Goal: Task Accomplishment & Management: Use online tool/utility

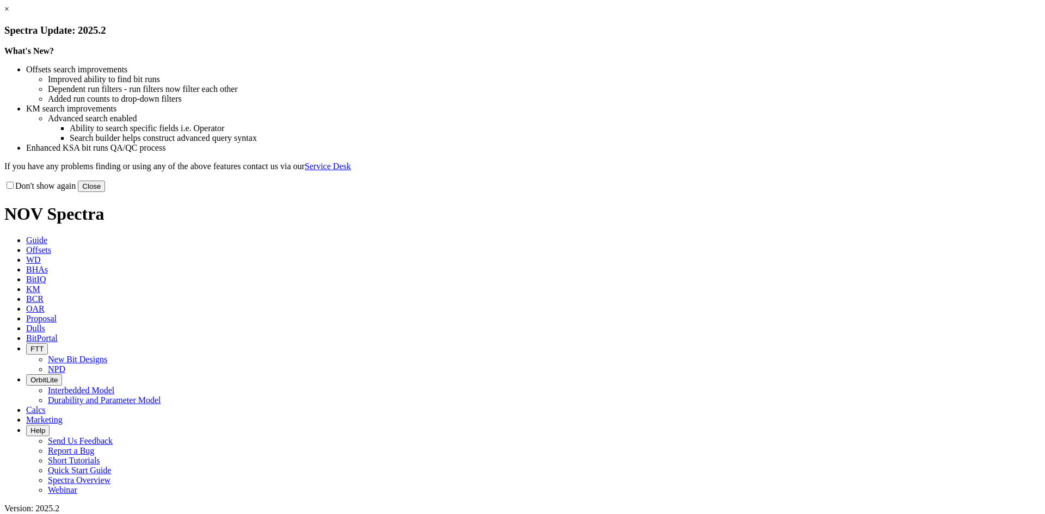
click at [105, 192] on button "Close" at bounding box center [91, 186] width 27 height 11
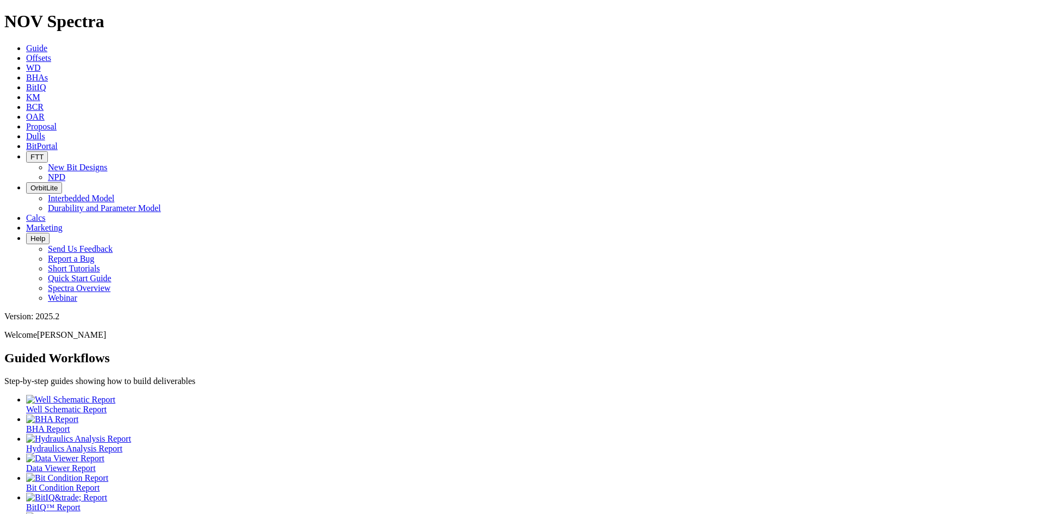
click at [58, 141] on span "BitPortal" at bounding box center [42, 145] width 32 height 9
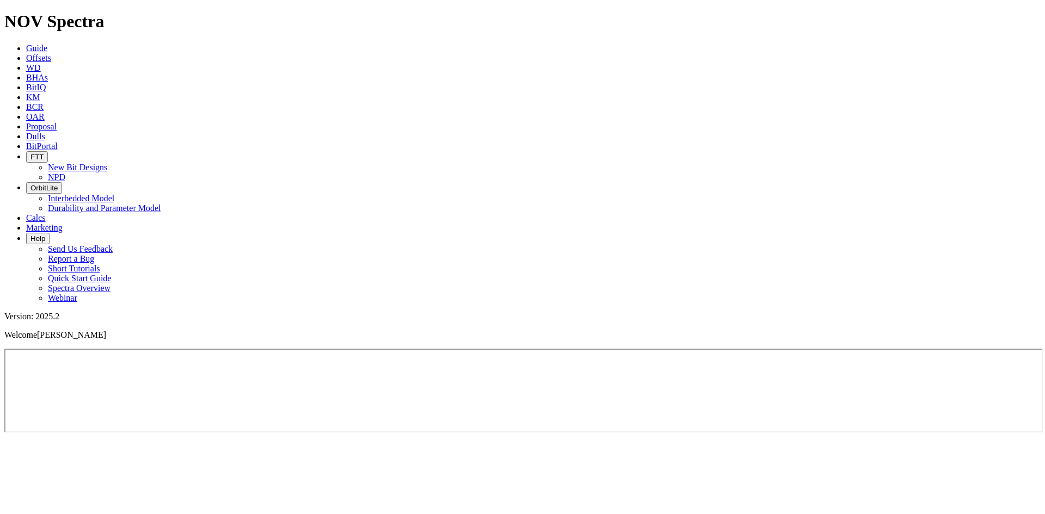
click at [45, 112] on link "OAR" at bounding box center [35, 116] width 18 height 9
click at [44, 102] on span "BCR" at bounding box center [34, 106] width 17 height 9
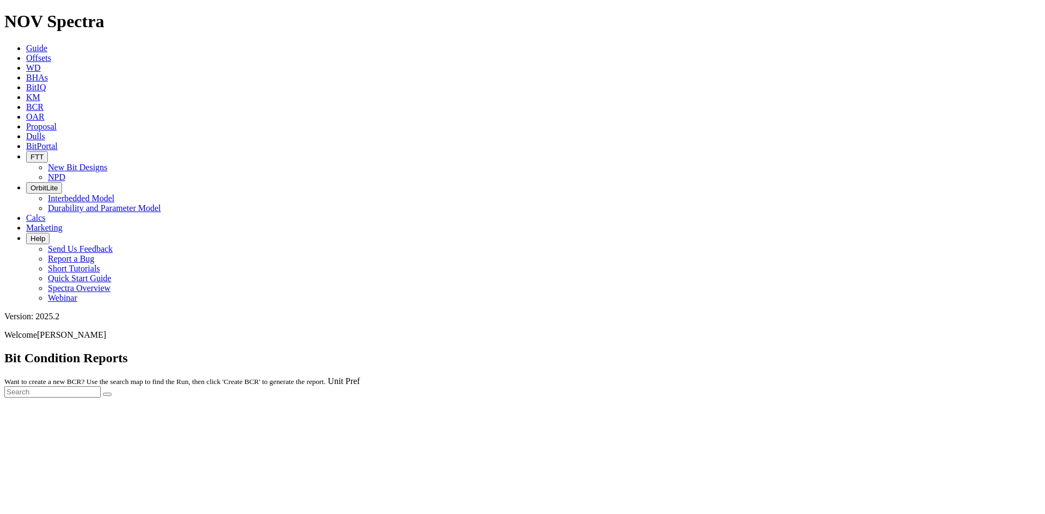
click at [302, 398] on div at bounding box center [522, 398] width 1036 height 0
click at [46, 83] on span "BitIQ" at bounding box center [36, 87] width 20 height 9
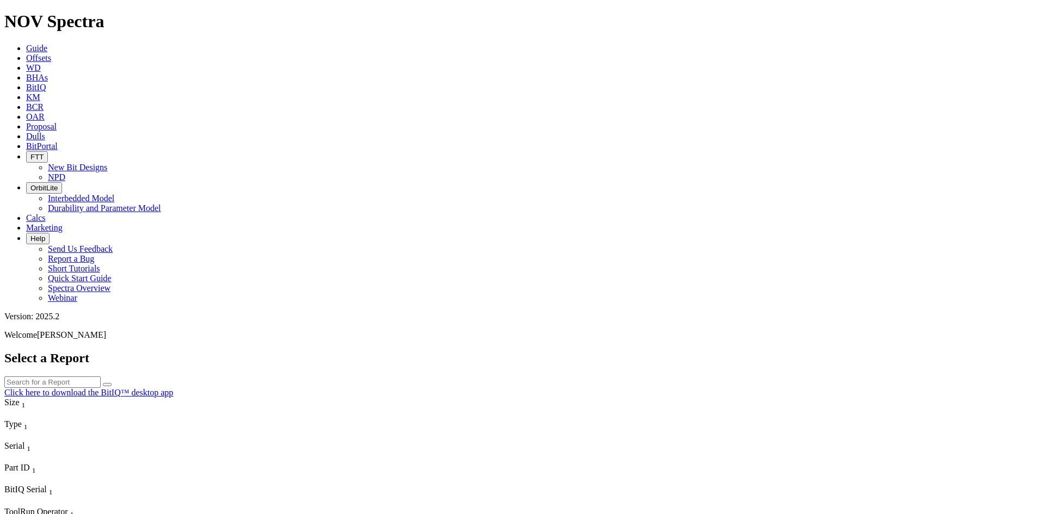
click at [48, 73] on link "BHAs" at bounding box center [37, 77] width 22 height 9
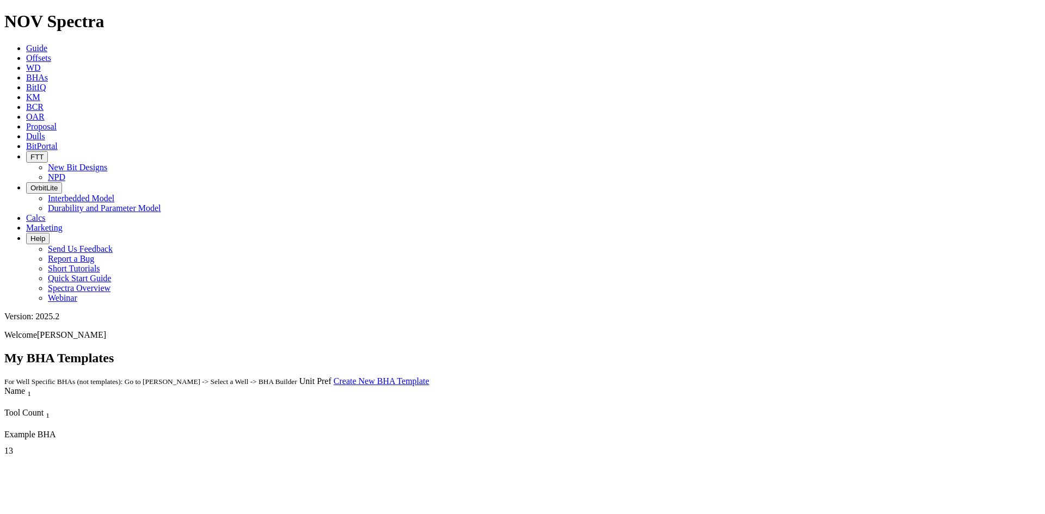
click at [57, 122] on span "Proposal" at bounding box center [41, 126] width 30 height 9
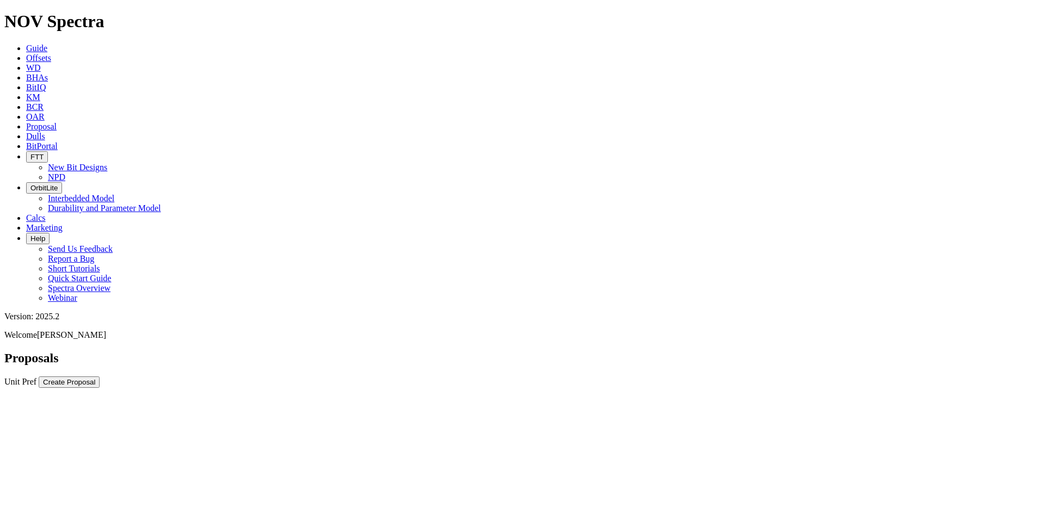
click at [668, 388] on div "No results found." at bounding box center [522, 388] width 1036 height 0
click at [44, 102] on link "BCR" at bounding box center [34, 106] width 17 height 9
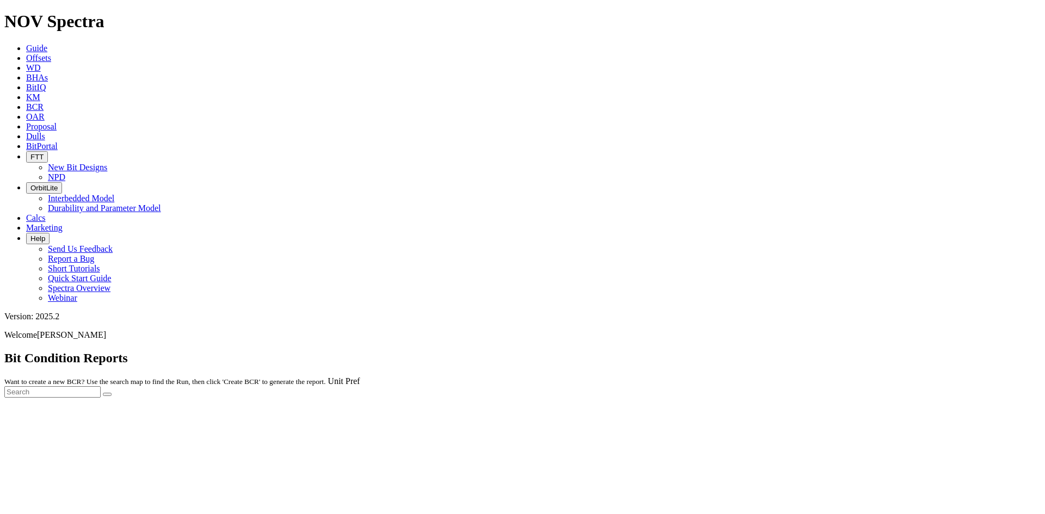
click at [309, 398] on div at bounding box center [522, 398] width 1036 height 0
click at [47, 44] on span "Guide" at bounding box center [36, 48] width 21 height 9
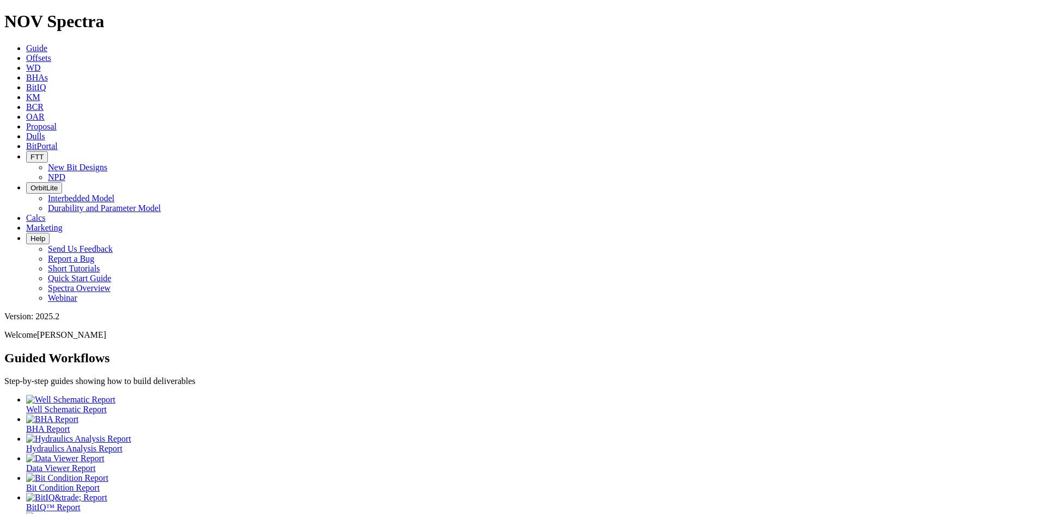
click at [45, 234] on span "Help" at bounding box center [37, 238] width 15 height 8
click at [100, 264] on link "Short Tutorials" at bounding box center [74, 268] width 52 height 9
click at [46, 213] on span "Calcs" at bounding box center [36, 217] width 20 height 9
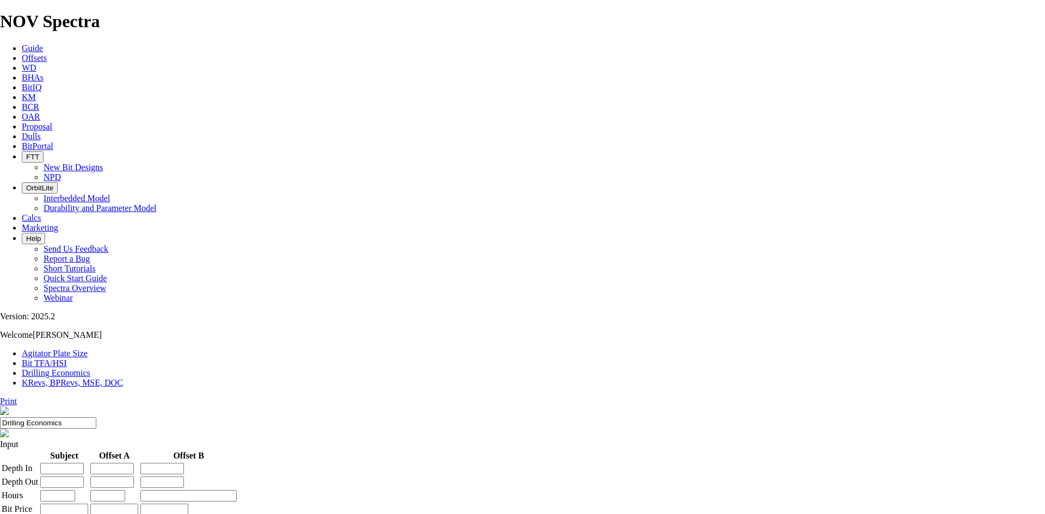
click at [52, 349] on link "Agitator Plate Size" at bounding box center [55, 353] width 66 height 9
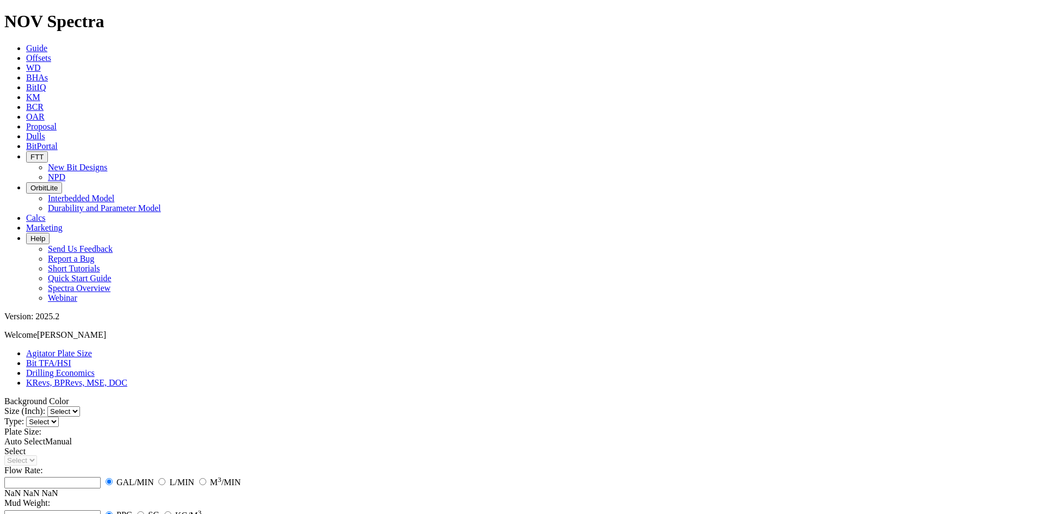
click at [71, 359] on link "Bit TFA/HSI" at bounding box center [48, 363] width 45 height 9
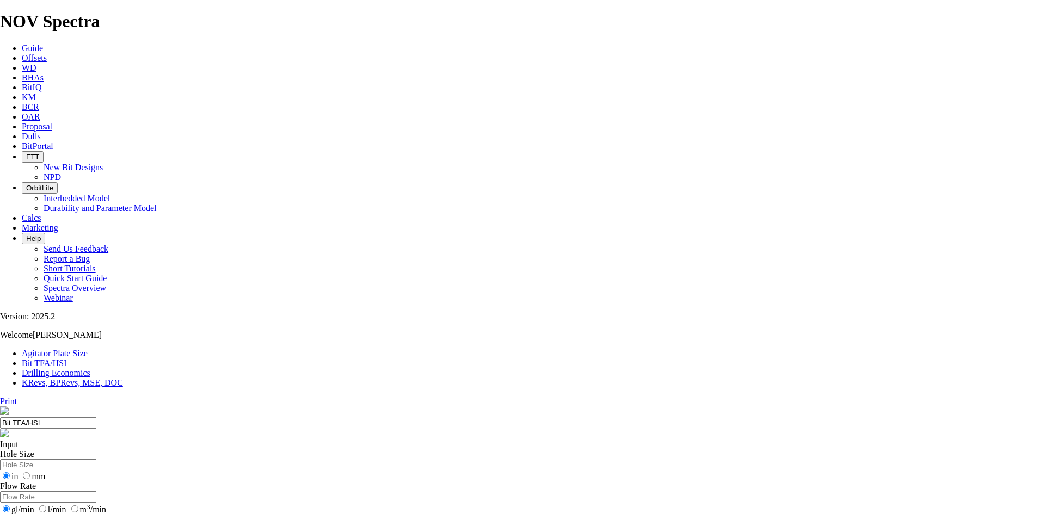
click at [90, 368] on link "Drilling Economics" at bounding box center [56, 372] width 69 height 9
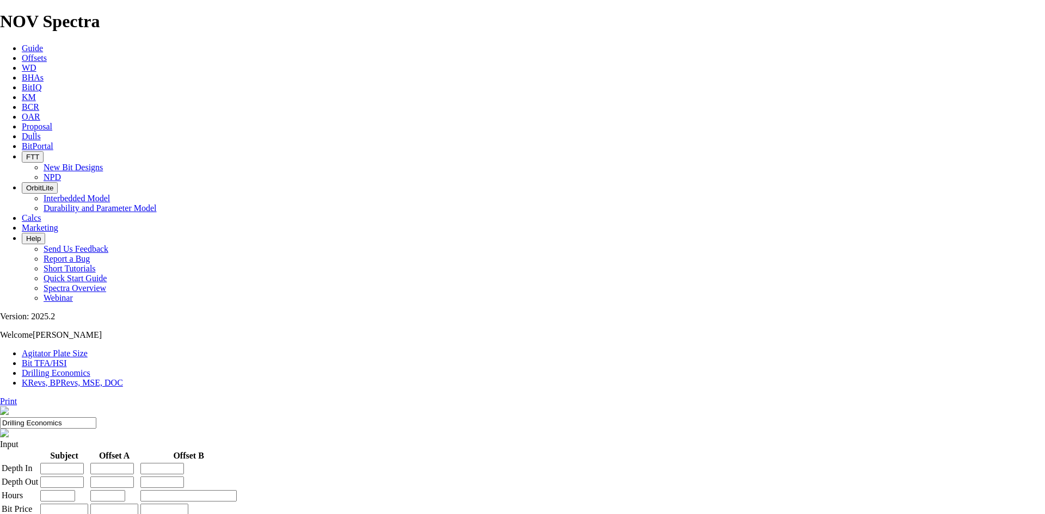
click at [123, 378] on link "KRevs, BPRevs, MSE, DOC" at bounding box center [72, 382] width 101 height 9
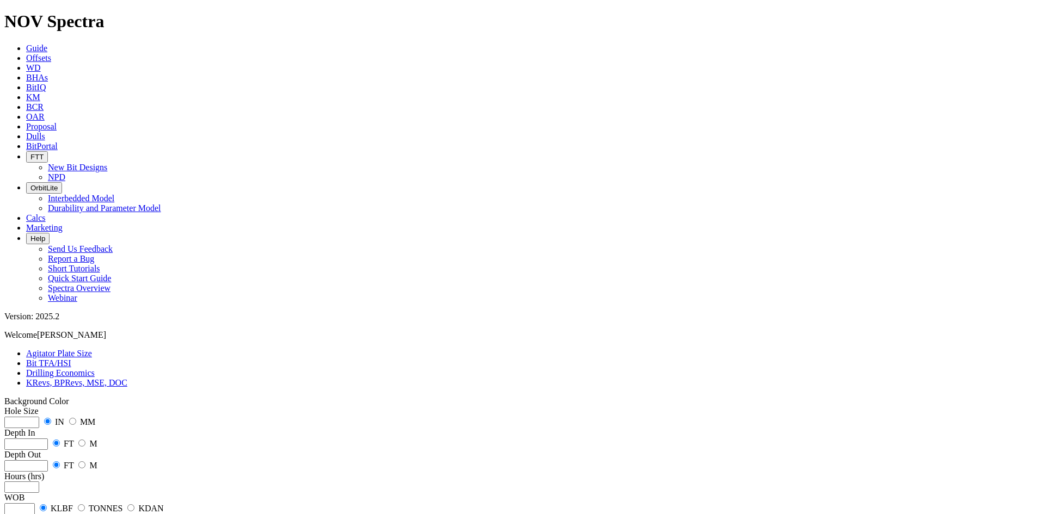
click at [62, 182] on button "OrbitLite" at bounding box center [44, 187] width 36 height 11
click at [48, 151] on button "FTT" at bounding box center [37, 156] width 22 height 11
click at [107, 163] on link "New Bit Designs" at bounding box center [77, 167] width 59 height 9
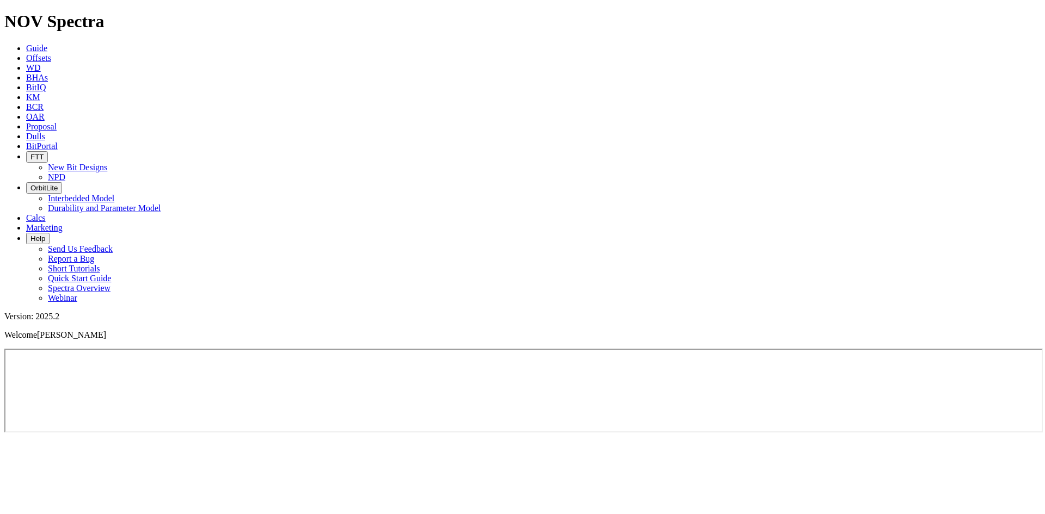
click at [58, 141] on span "BitPortal" at bounding box center [42, 145] width 32 height 9
click at [26, 132] on icon at bounding box center [26, 136] width 0 height 9
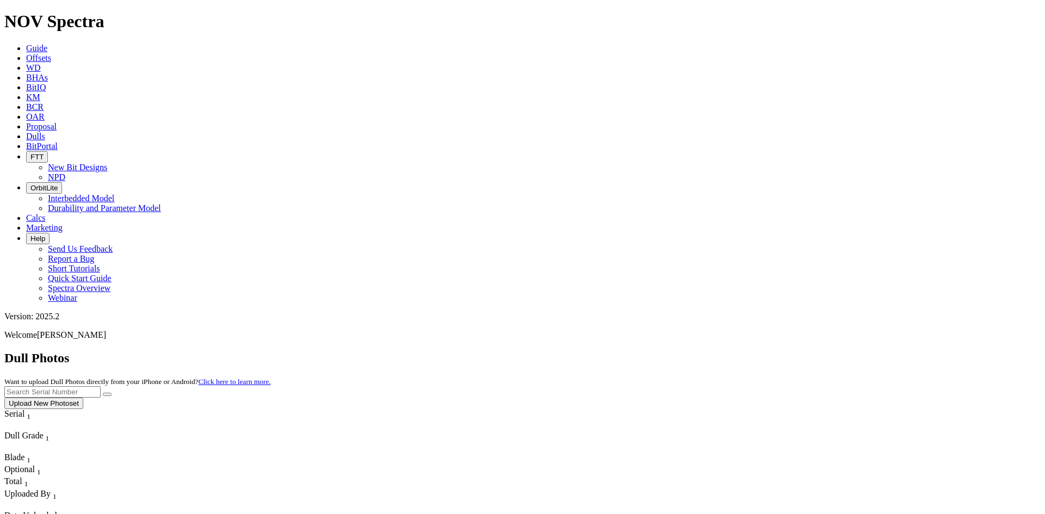
click at [57, 122] on span "Proposal" at bounding box center [41, 126] width 30 height 9
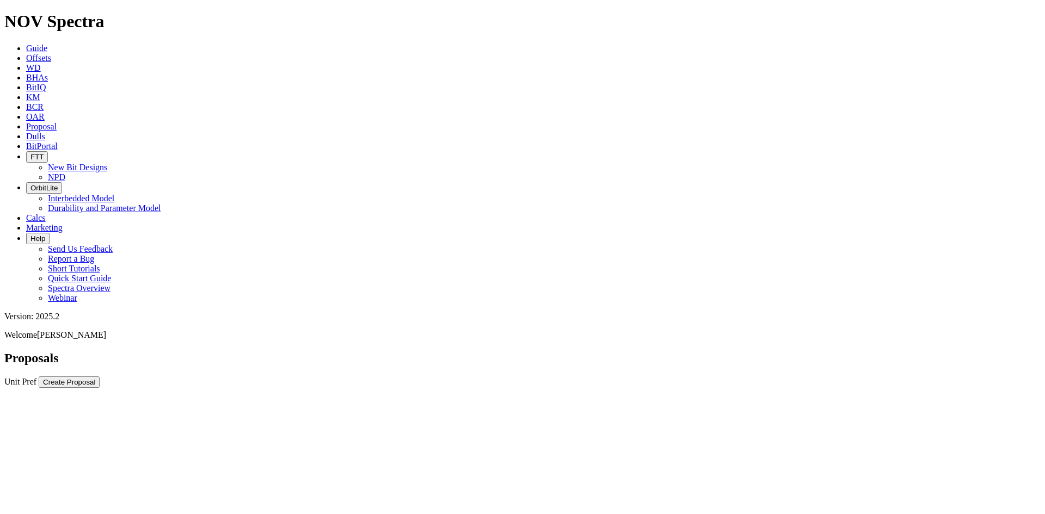
click at [100, 376] on button "Create Proposal" at bounding box center [69, 381] width 61 height 11
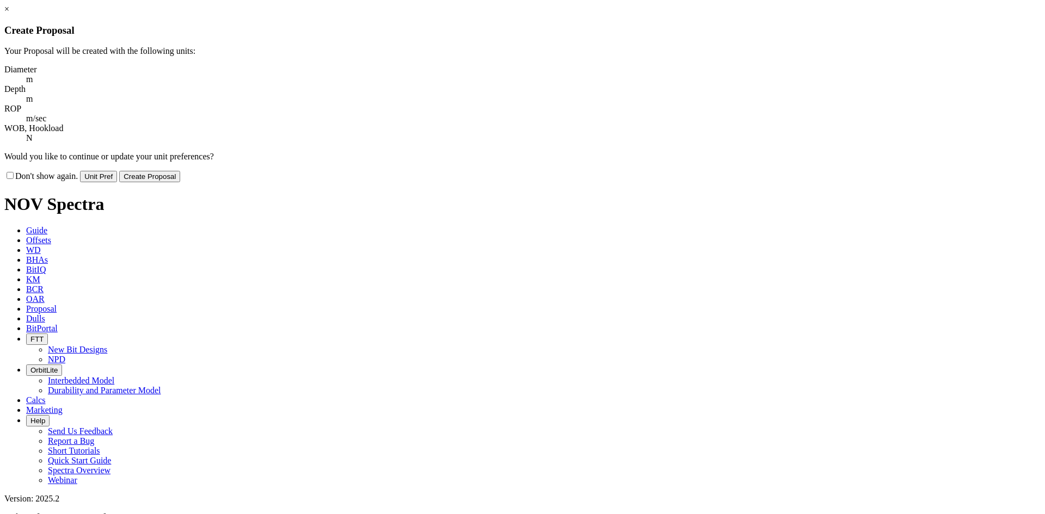
click at [180, 171] on button "Create Proposal" at bounding box center [149, 176] width 61 height 11
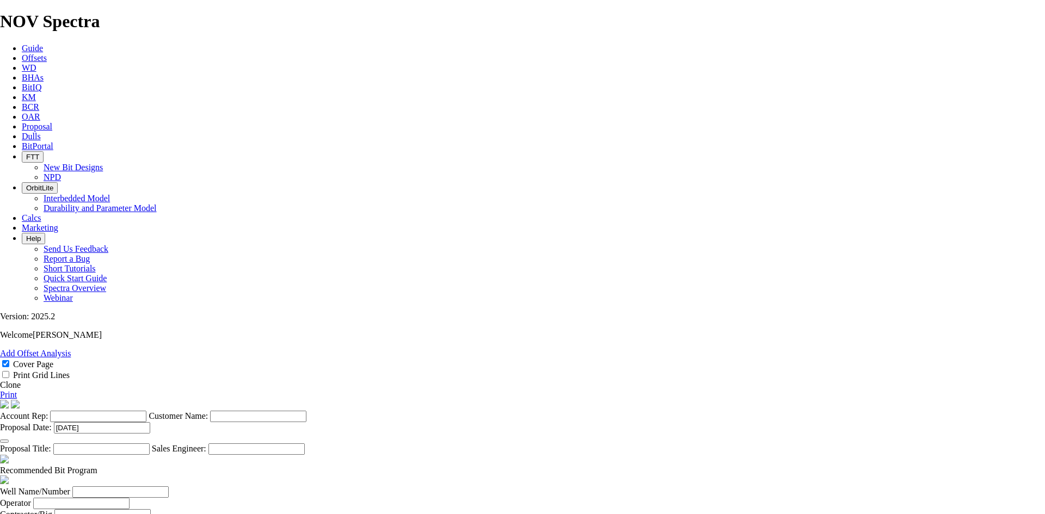
click at [966, 400] on cover-page "Account Rep: Customer Name: Proposal Date: [DATE] Proposal Title: Sales Enginee…" at bounding box center [522, 427] width 1045 height 55
click at [40, 112] on span "OAR" at bounding box center [31, 116] width 18 height 9
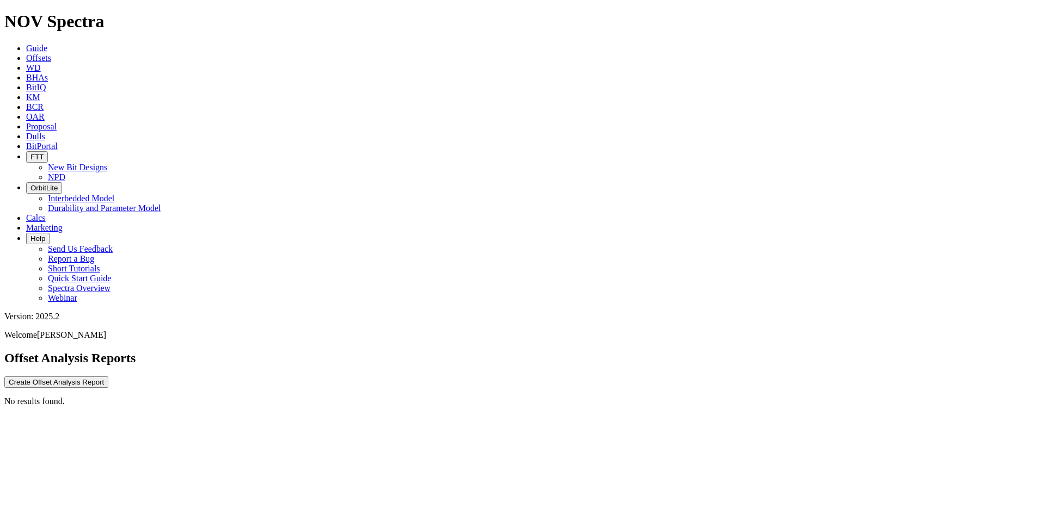
click at [44, 102] on link "BCR" at bounding box center [34, 106] width 17 height 9
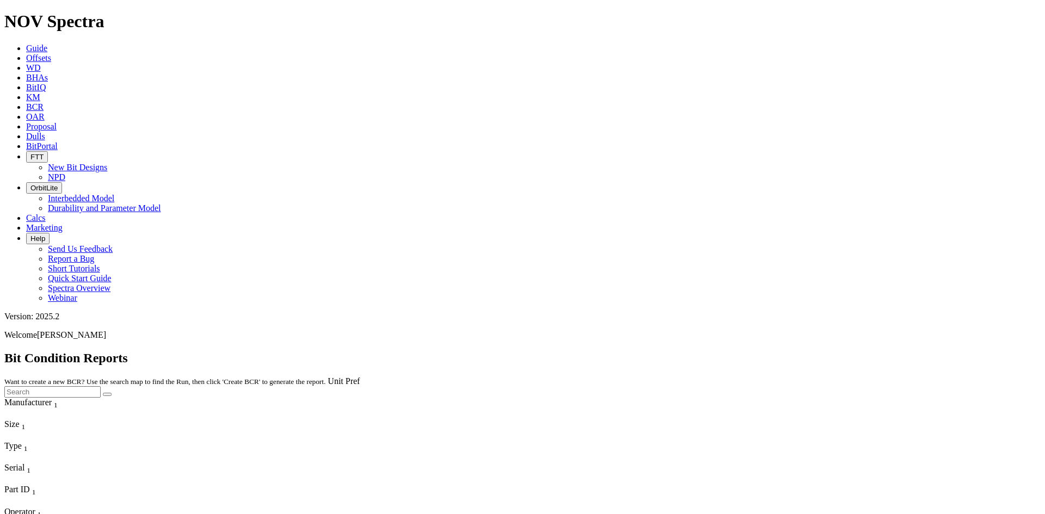
click at [40, 92] on link "KM" at bounding box center [33, 96] width 14 height 9
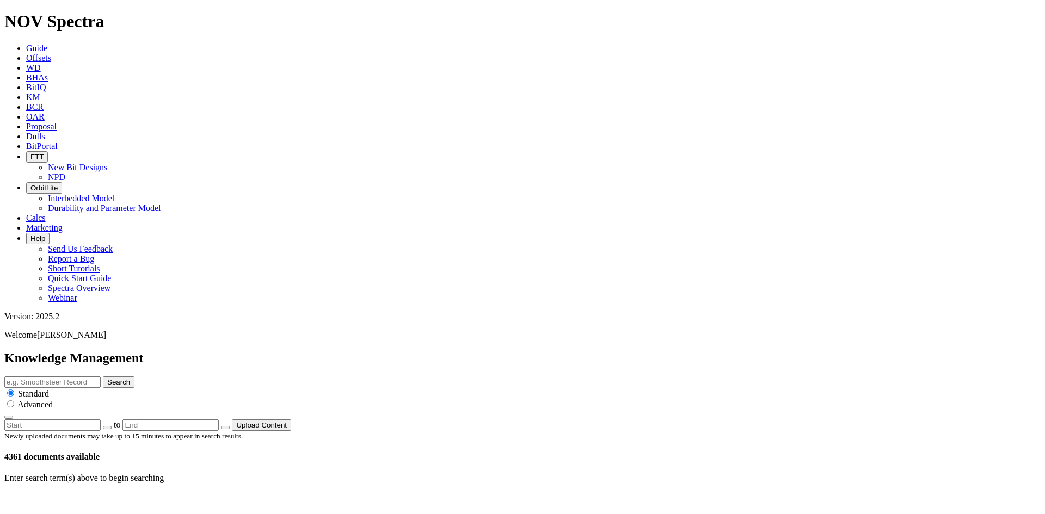
click at [46, 83] on link "BitIQ" at bounding box center [36, 87] width 20 height 9
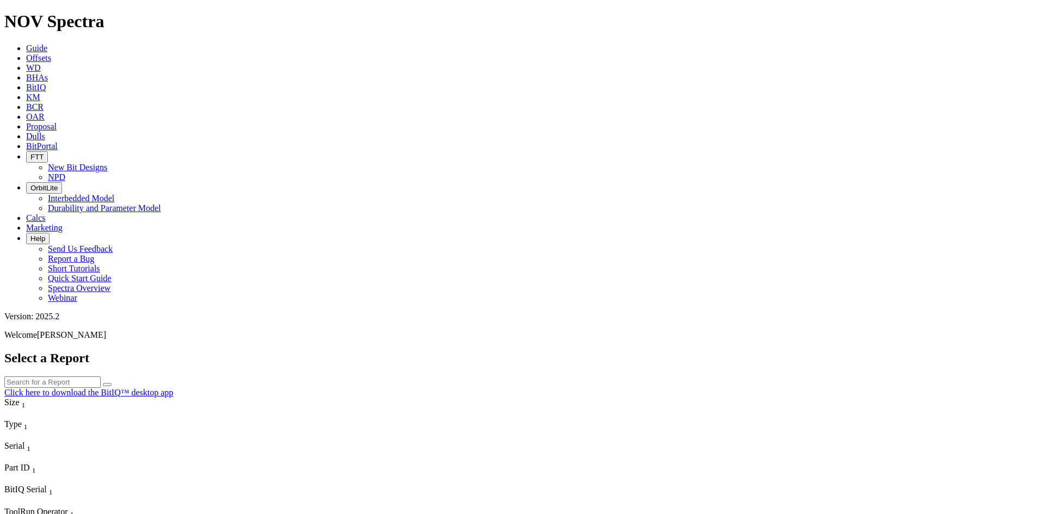
click at [26, 73] on icon at bounding box center [26, 77] width 0 height 9
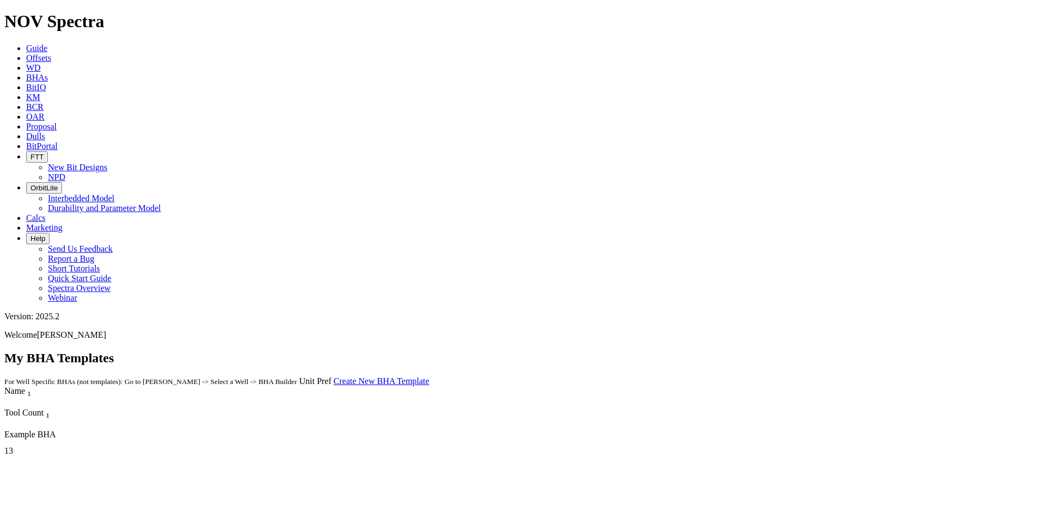
click at [41, 63] on link "WD" at bounding box center [33, 67] width 15 height 9
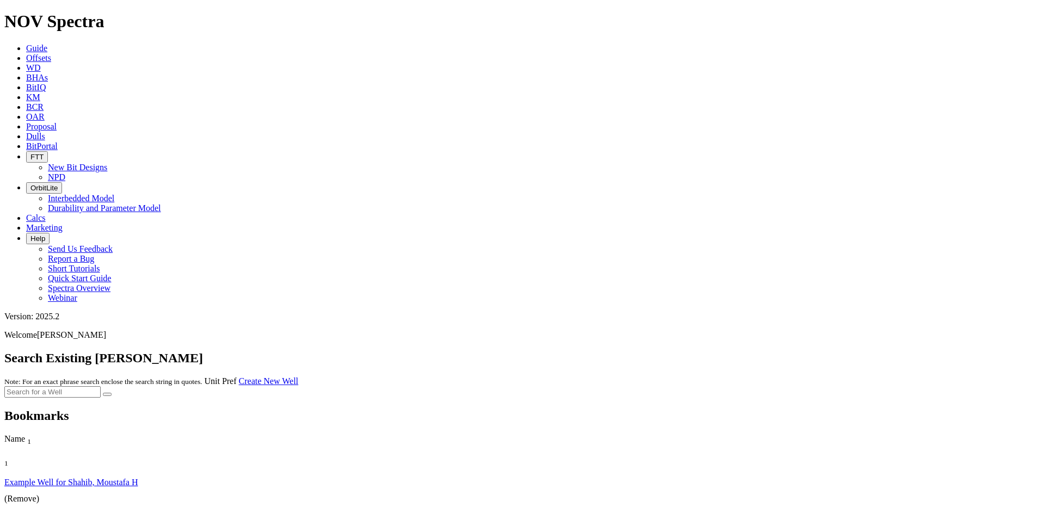
click at [51, 53] on span "Offsets" at bounding box center [38, 57] width 25 height 9
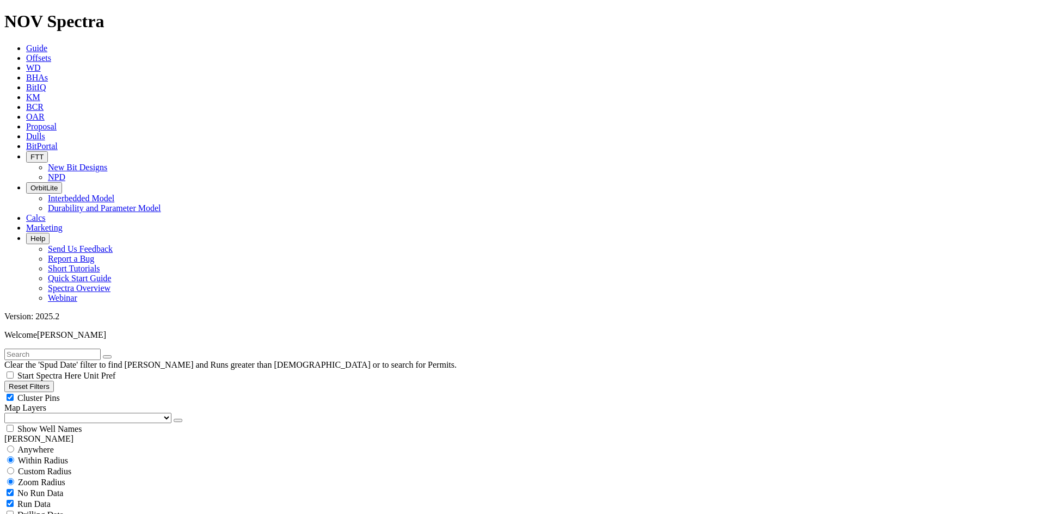
click at [26, 44] on icon at bounding box center [26, 48] width 0 height 9
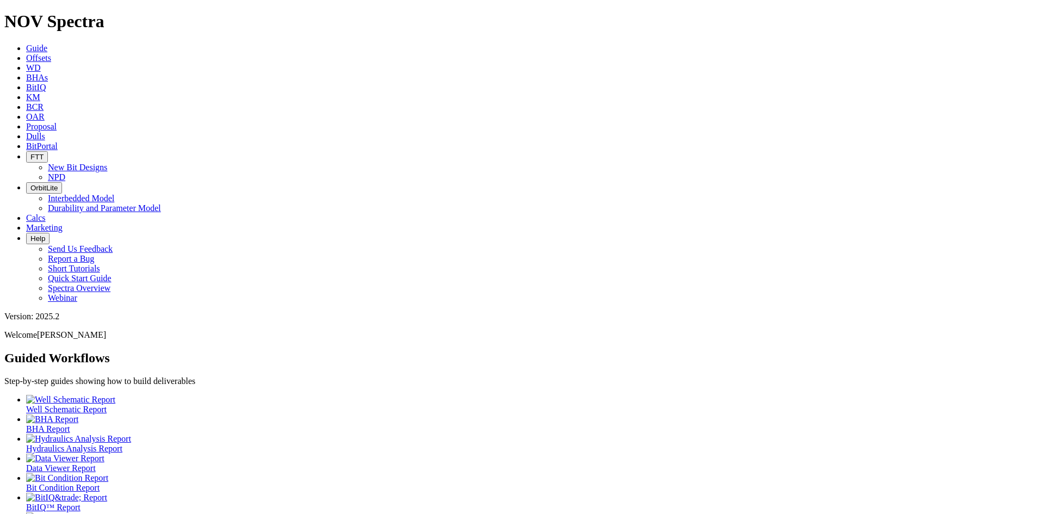
scroll to position [10, 0]
click at [30, 184] on icon "button" at bounding box center [30, 188] width 0 height 8
click at [161, 203] on link "Durability and Parameter Model" at bounding box center [104, 207] width 113 height 9
